Goal: Check status: Check status

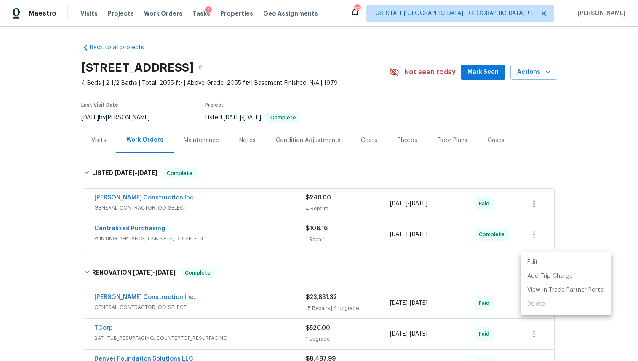
scroll to position [225, 0]
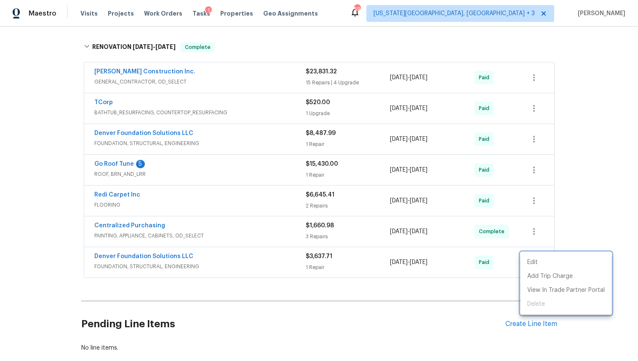
click at [603, 113] on div at bounding box center [319, 180] width 638 height 361
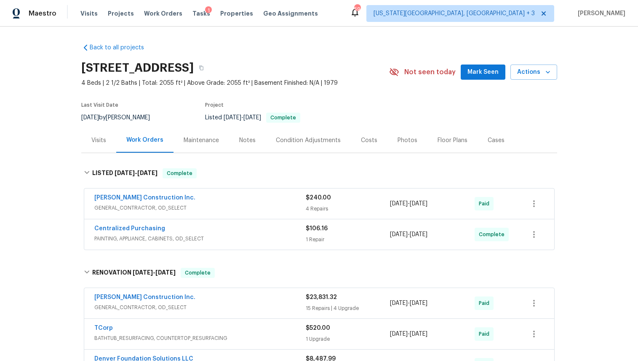
scroll to position [0, 0]
click at [158, 11] on span "Work Orders" at bounding box center [163, 13] width 38 height 8
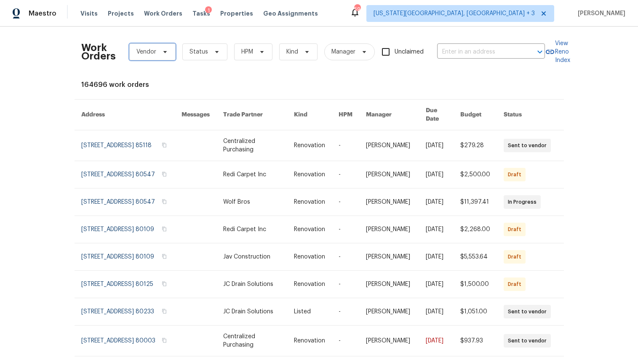
click at [154, 52] on span "Vendor" at bounding box center [152, 51] width 46 height 17
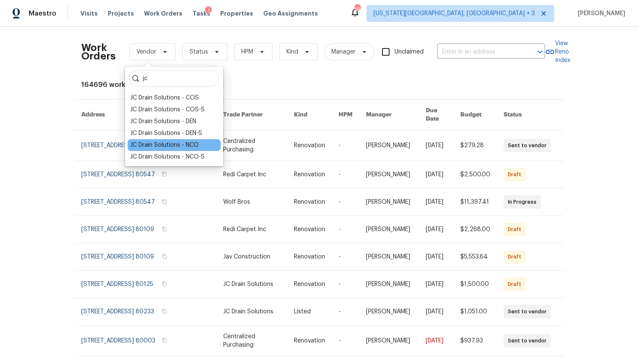
type input "jc"
click at [179, 144] on div "JC Drain Solutions - NCO" at bounding box center [164, 145] width 69 height 8
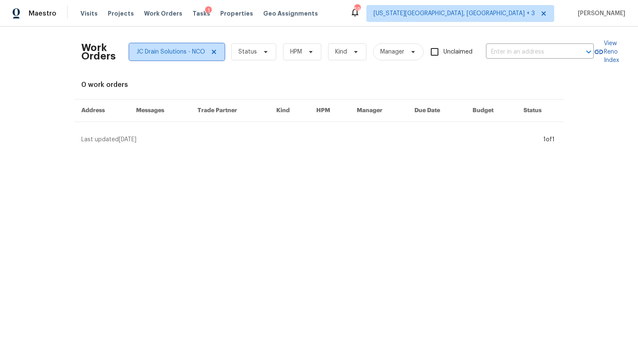
click at [214, 51] on span "JC Drain Solutions - NCO" at bounding box center [176, 51] width 95 height 17
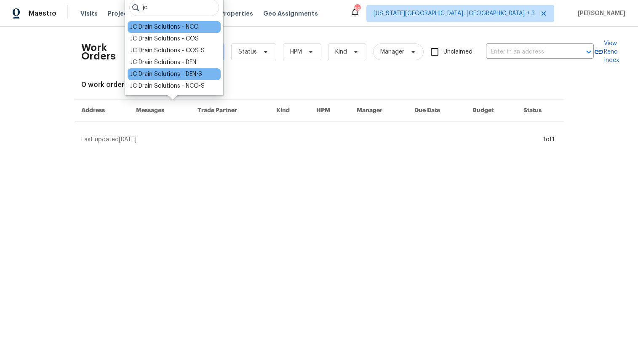
type input "jc"
click at [189, 78] on div "JC Drain Solutions - DEN-S" at bounding box center [174, 74] width 93 height 12
click at [173, 72] on div "JC Drain Solutions - DEN-S" at bounding box center [166, 74] width 72 height 8
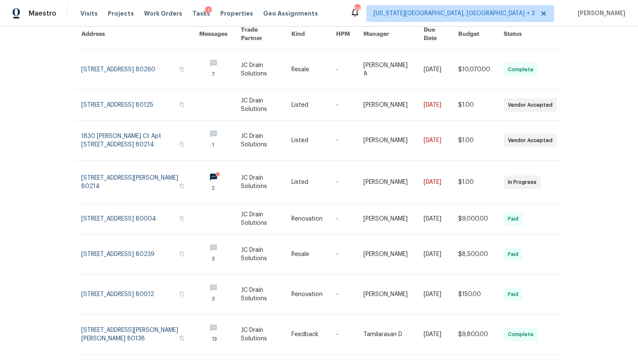
scroll to position [79, 0]
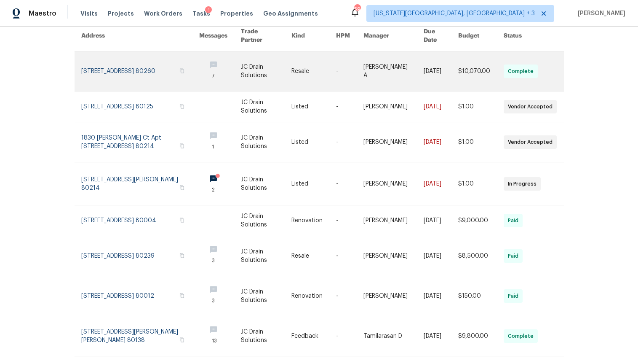
click at [115, 67] on link at bounding box center [140, 71] width 118 height 40
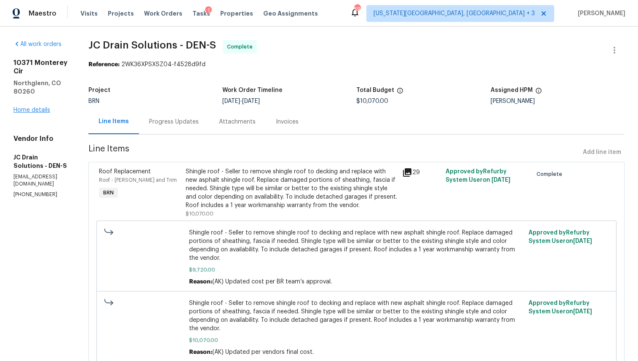
click at [36, 107] on link "Home details" at bounding box center [31, 110] width 37 height 6
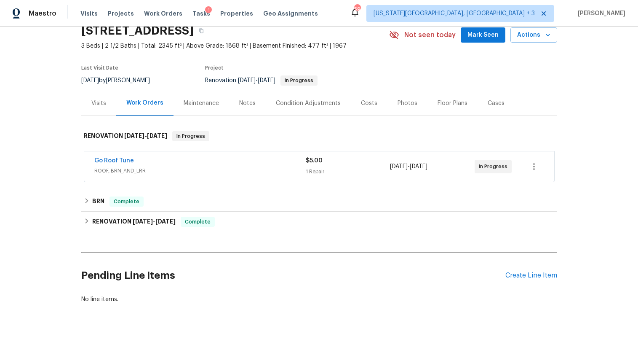
scroll to position [43, 0]
click at [83, 191] on div "BRN Complete" at bounding box center [319, 201] width 476 height 20
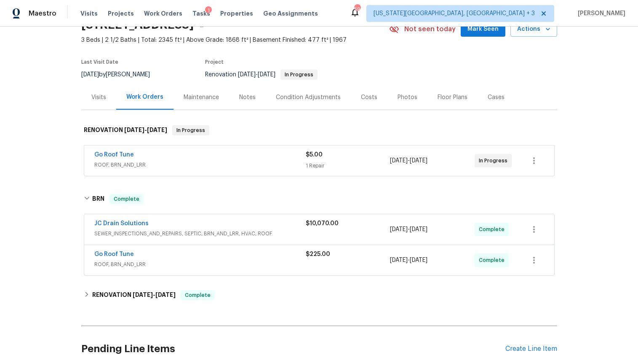
click at [143, 163] on span "ROOF, BRN_AND_LRR" at bounding box center [200, 165] width 212 height 8
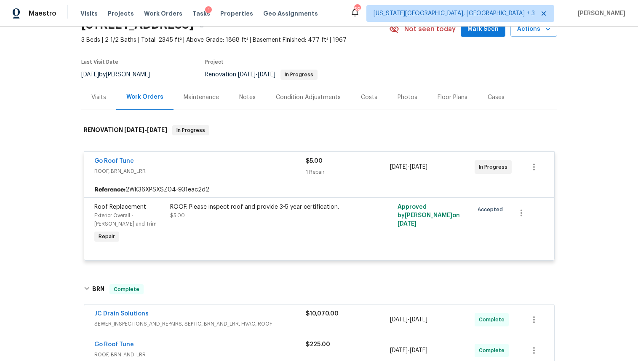
click at [117, 164] on span "Go Roof Tune" at bounding box center [114, 161] width 40 height 8
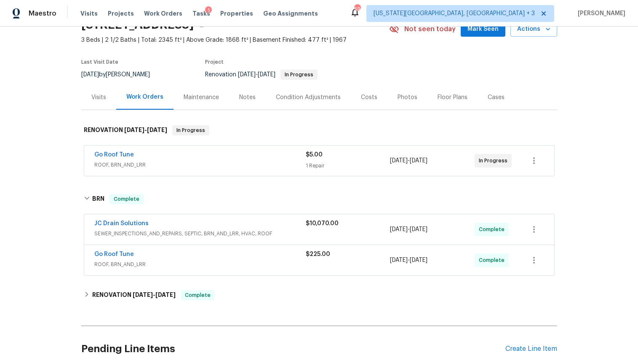
click at [123, 151] on span "Go Roof Tune" at bounding box center [114, 154] width 40 height 8
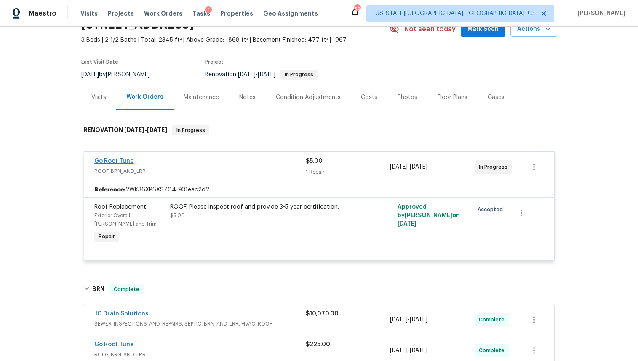
click at [109, 161] on link "Go Roof Tune" at bounding box center [114, 161] width 40 height 6
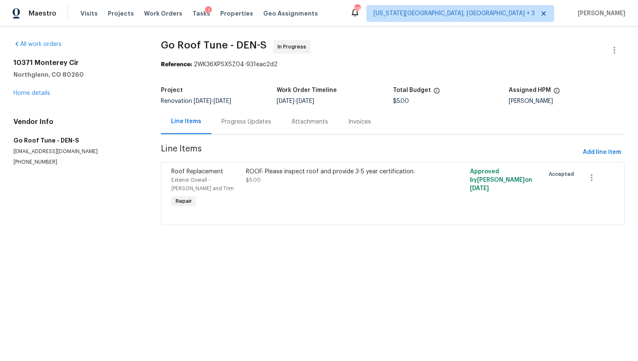
click at [249, 126] on div "Progress Updates" at bounding box center [247, 122] width 50 height 8
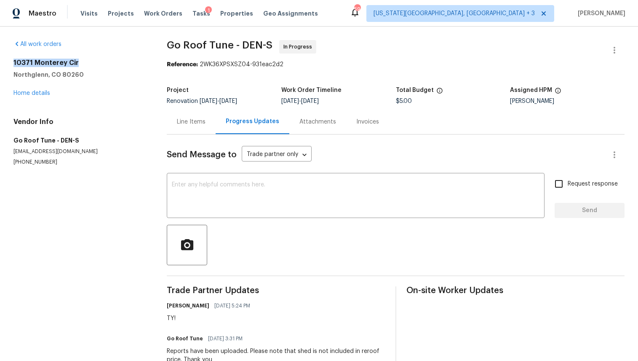
drag, startPoint x: 13, startPoint y: 60, endPoint x: 84, endPoint y: 62, distance: 70.4
click at [84, 63] on h2 "10371 Monterey Cir" at bounding box center [79, 63] width 133 height 8
copy h2 "10371 Monterey Cir"
click at [40, 94] on link "Home details" at bounding box center [31, 93] width 37 height 6
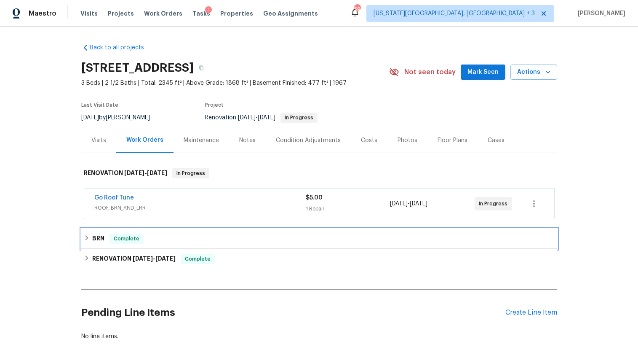
click at [84, 237] on icon at bounding box center [87, 238] width 6 height 6
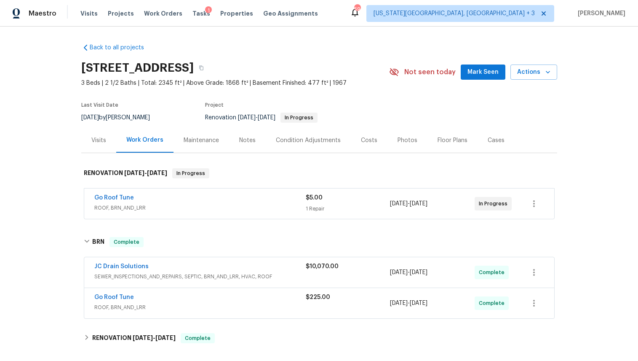
click at [175, 296] on div "Go Roof Tune" at bounding box center [200, 298] width 212 height 10
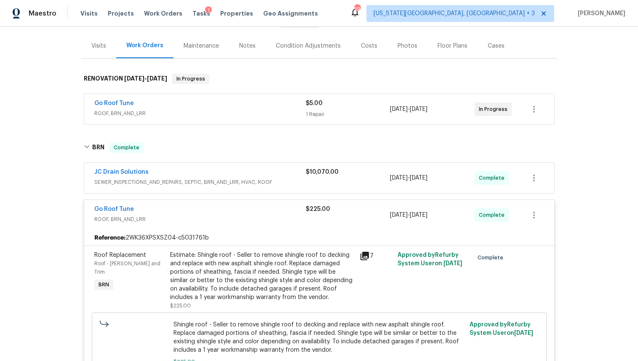
scroll to position [128, 0]
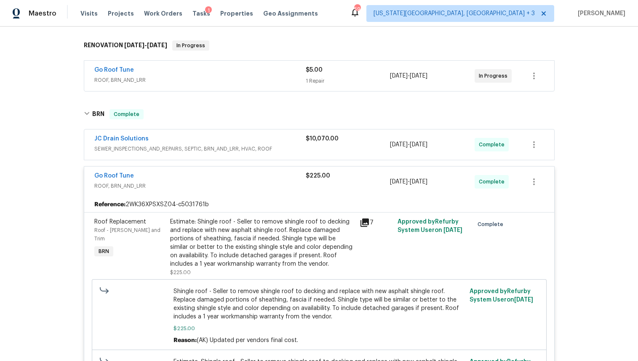
click at [218, 236] on div "Estimate: Shingle roof - Seller to remove shingle roof to decking and replace w…" at bounding box center [262, 242] width 185 height 51
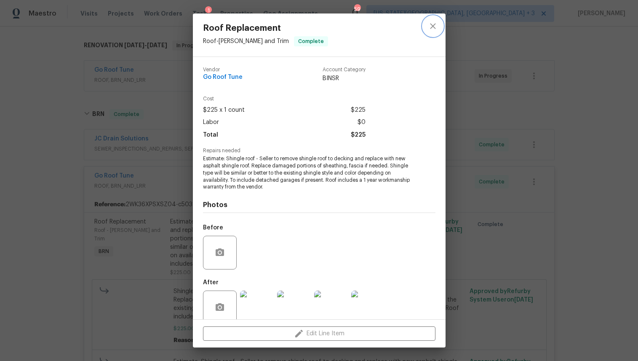
click at [434, 25] on icon "close" at bounding box center [432, 25] width 5 height 5
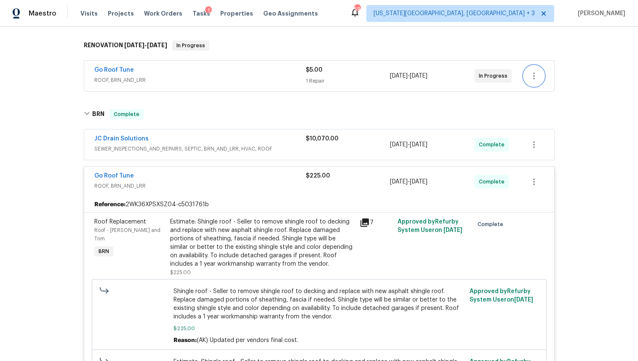
click at [531, 80] on icon "button" at bounding box center [534, 76] width 10 height 10
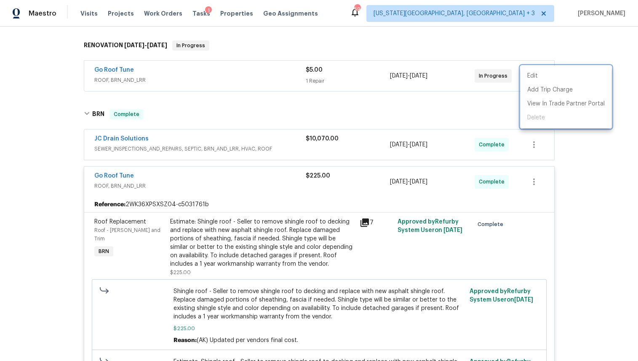
click at [482, 96] on div at bounding box center [319, 180] width 638 height 361
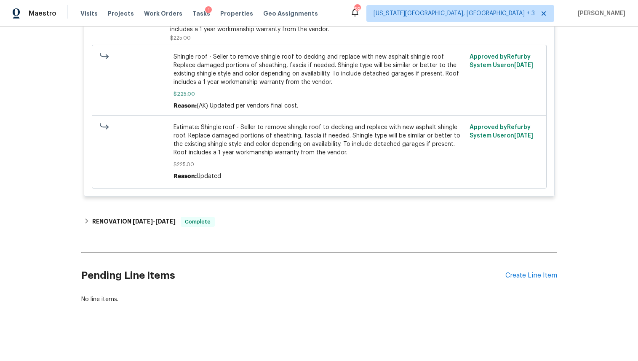
scroll to position [364, 0]
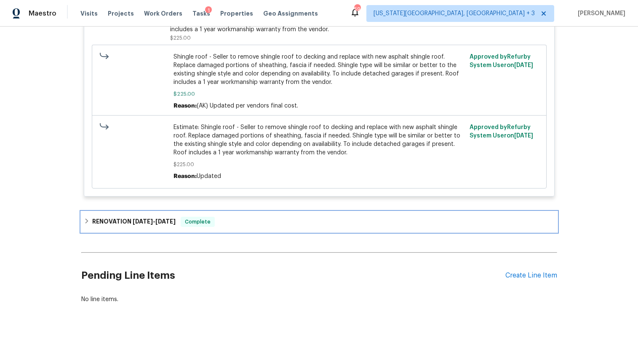
click at [84, 221] on icon at bounding box center [87, 221] width 6 height 6
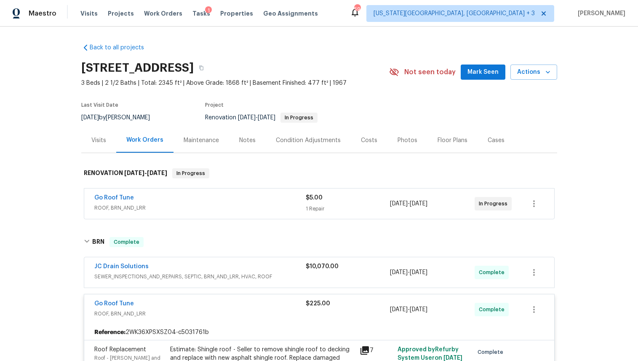
scroll to position [0, 0]
click at [204, 69] on icon "button" at bounding box center [201, 67] width 5 height 5
click at [158, 270] on div "JC Drain Solutions" at bounding box center [200, 267] width 212 height 10
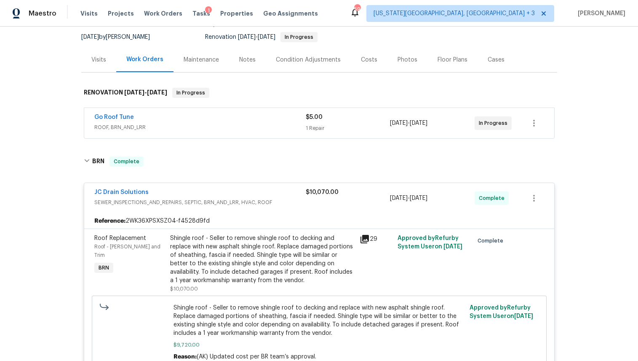
scroll to position [114, 0]
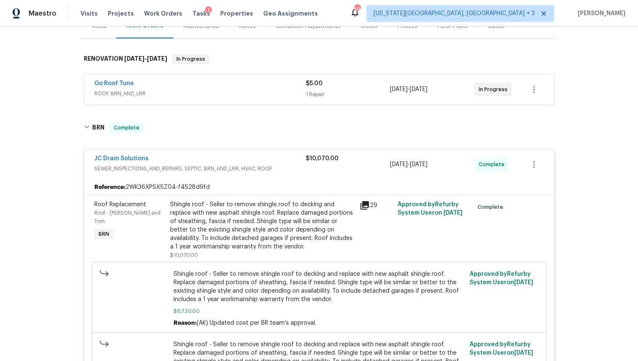
click at [219, 229] on div "Shingle roof - Seller to remove shingle roof to decking and replace with new as…" at bounding box center [262, 225] width 185 height 51
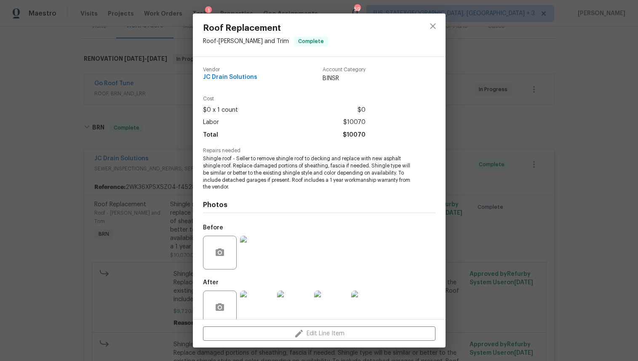
click at [260, 255] on img at bounding box center [257, 253] width 34 height 34
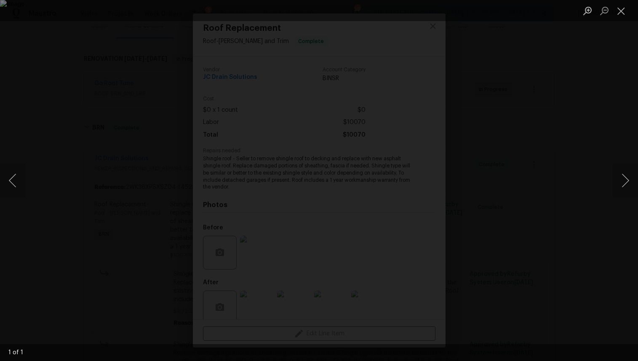
click at [603, 190] on div "Lightbox" at bounding box center [319, 180] width 638 height 361
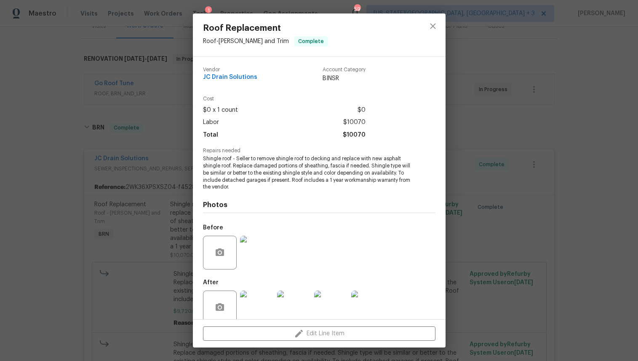
scroll to position [11, 0]
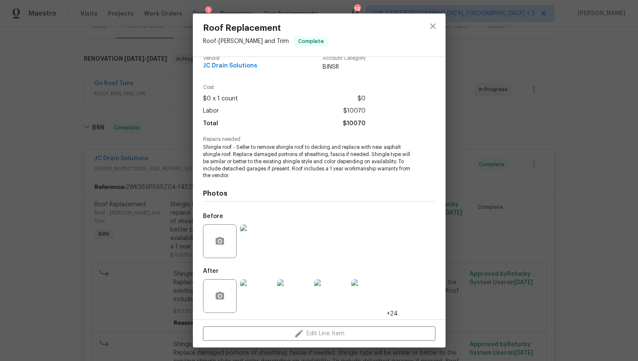
click at [253, 290] on img at bounding box center [257, 296] width 34 height 34
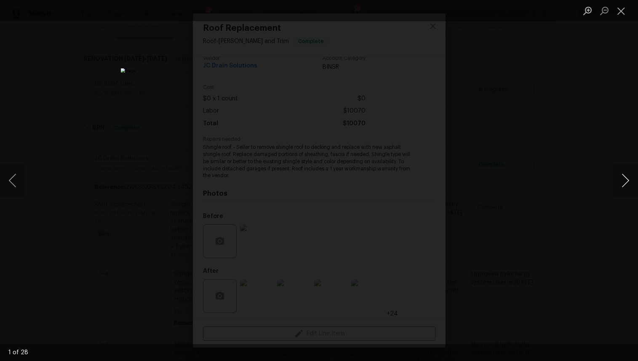
click at [625, 183] on button "Next image" at bounding box center [625, 180] width 25 height 34
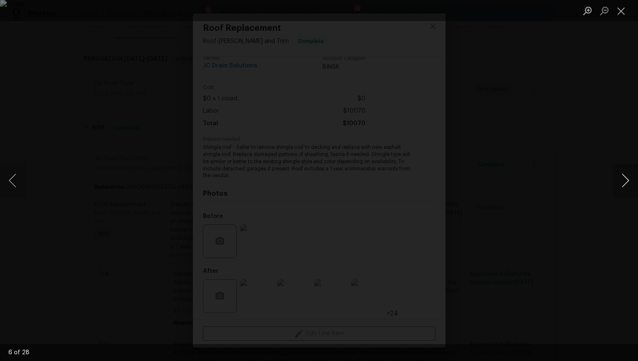
click at [624, 183] on button "Next image" at bounding box center [625, 180] width 25 height 34
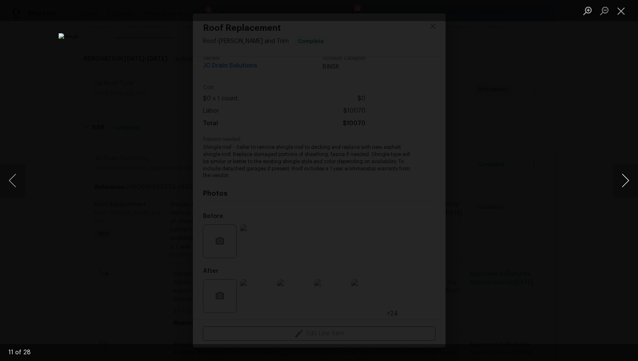
click at [618, 188] on button "Next image" at bounding box center [625, 180] width 25 height 34
click at [556, 110] on div "Lightbox" at bounding box center [319, 180] width 638 height 361
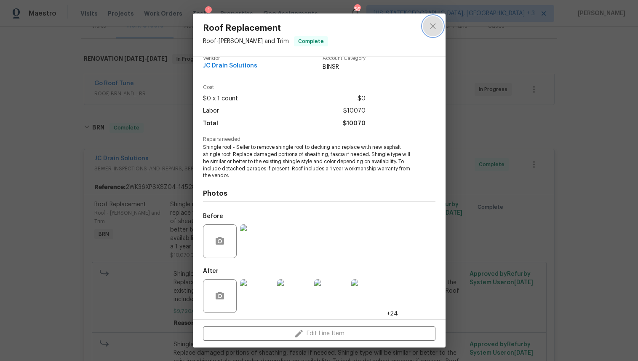
click at [436, 27] on icon "close" at bounding box center [433, 26] width 10 height 10
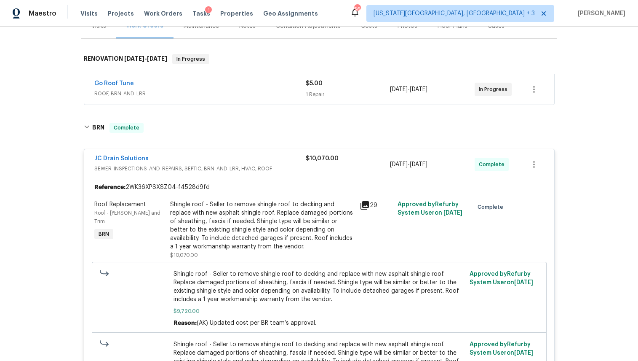
click at [65, 184] on div "Back to all projects [STREET_ADDRESS] 3 Beds | 2 1/2 Baths | Total: 2345 ft² | …" at bounding box center [319, 194] width 638 height 334
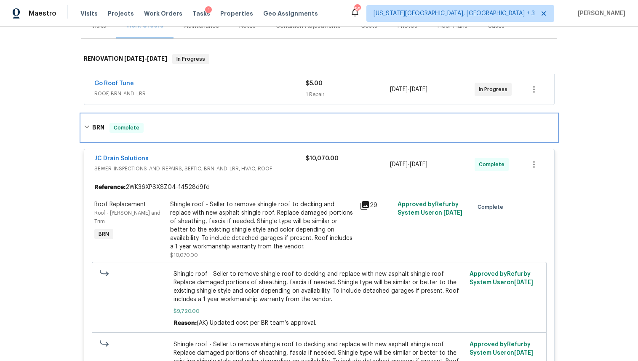
click at [84, 123] on div "BRN Complete" at bounding box center [319, 128] width 471 height 10
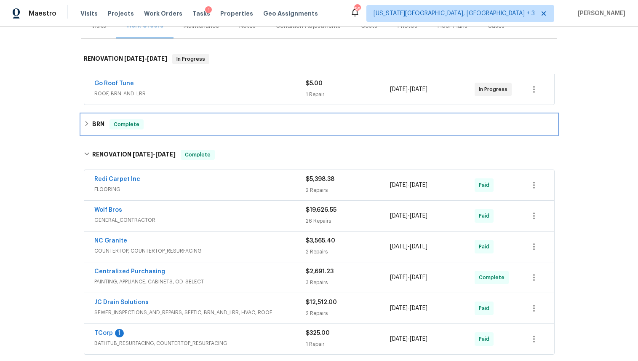
click at [84, 125] on icon at bounding box center [87, 123] width 6 height 6
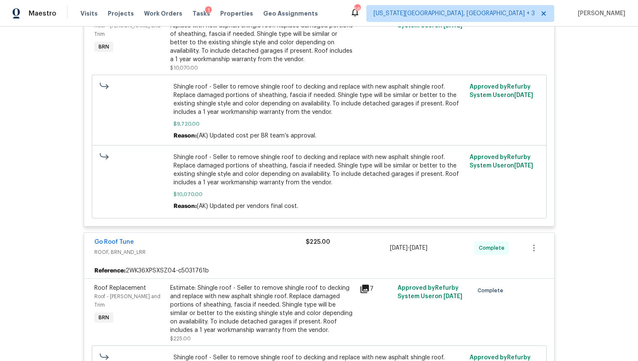
scroll to position [309, 0]
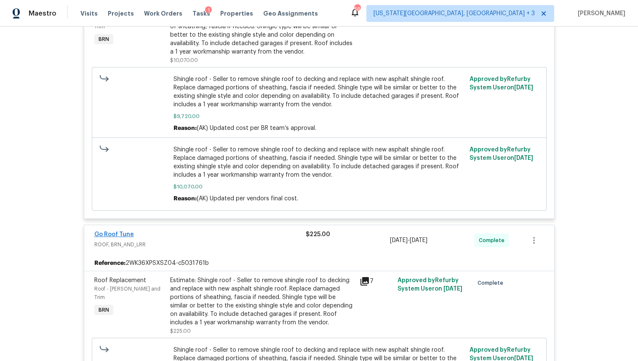
click at [118, 234] on link "Go Roof Tune" at bounding box center [114, 234] width 40 height 6
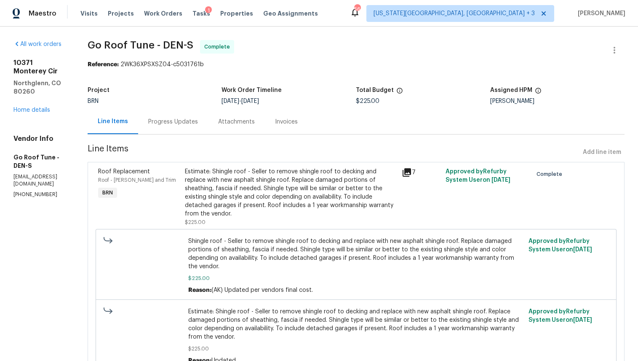
click at [198, 120] on div "Progress Updates" at bounding box center [173, 122] width 50 height 8
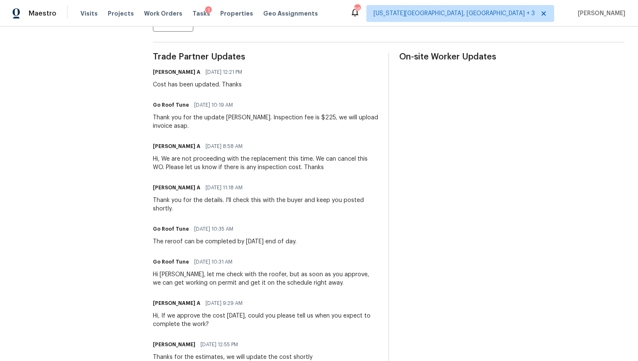
scroll to position [241, 0]
